Goal: Task Accomplishment & Management: Manage account settings

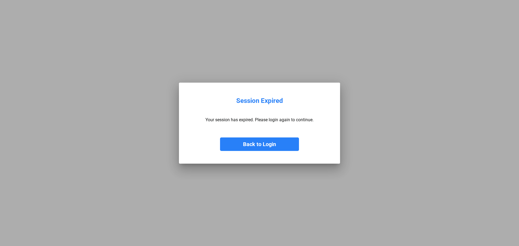
click at [278, 143] on button "Back to Login" at bounding box center [259, 144] width 79 height 14
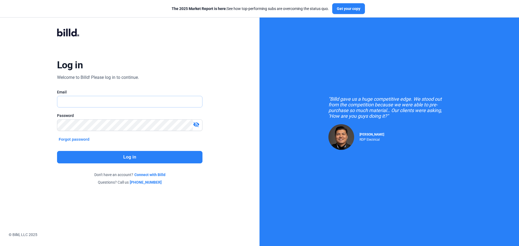
type input "[PERSON_NAME][EMAIL_ADDRESS][DOMAIN_NAME]"
click at [123, 162] on button "Log in" at bounding box center [129, 157] width 145 height 12
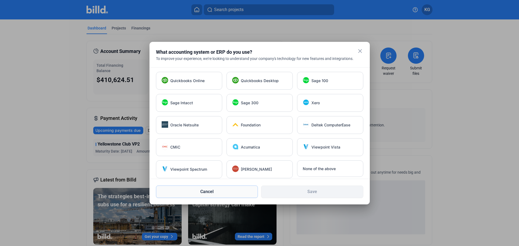
click at [231, 190] on button "Cancel" at bounding box center [207, 192] width 102 height 12
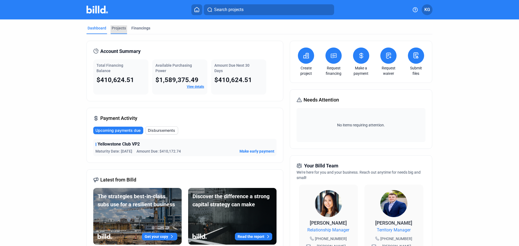
click at [115, 27] on div "Projects" at bounding box center [119, 27] width 14 height 5
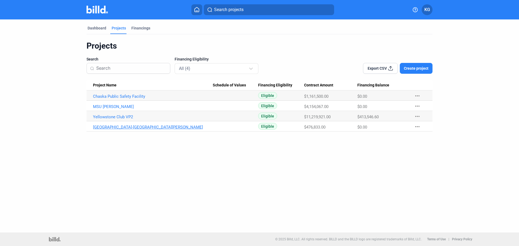
click at [109, 128] on link "[GEOGRAPHIC_DATA]-[GEOGRAPHIC_DATA][PERSON_NAME]" at bounding box center [153, 127] width 120 height 5
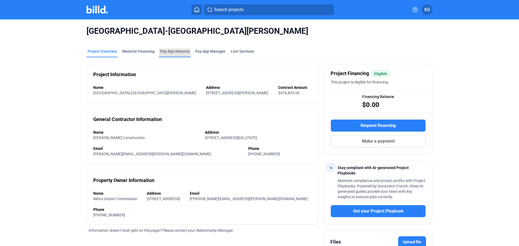
click at [170, 52] on div "Pay App Advance" at bounding box center [175, 51] width 30 height 5
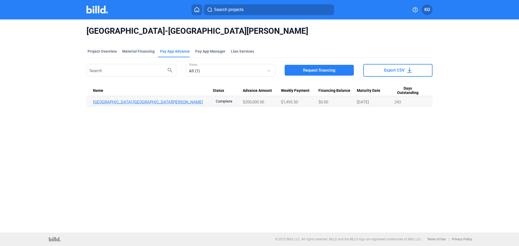
click at [155, 102] on link "[GEOGRAPHIC_DATA]-[GEOGRAPHIC_DATA][PERSON_NAME]" at bounding box center [153, 102] width 120 height 5
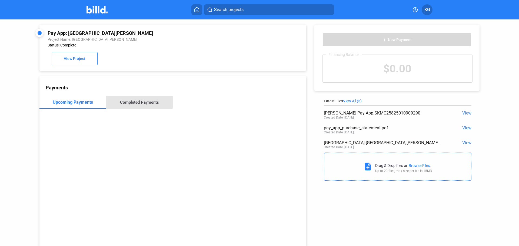
click at [121, 103] on div "Completed Payments" at bounding box center [139, 102] width 39 height 5
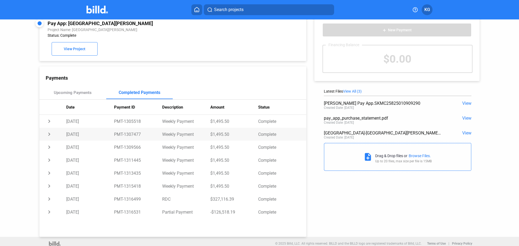
scroll to position [15, 0]
